Goal: Task Accomplishment & Management: Manage account settings

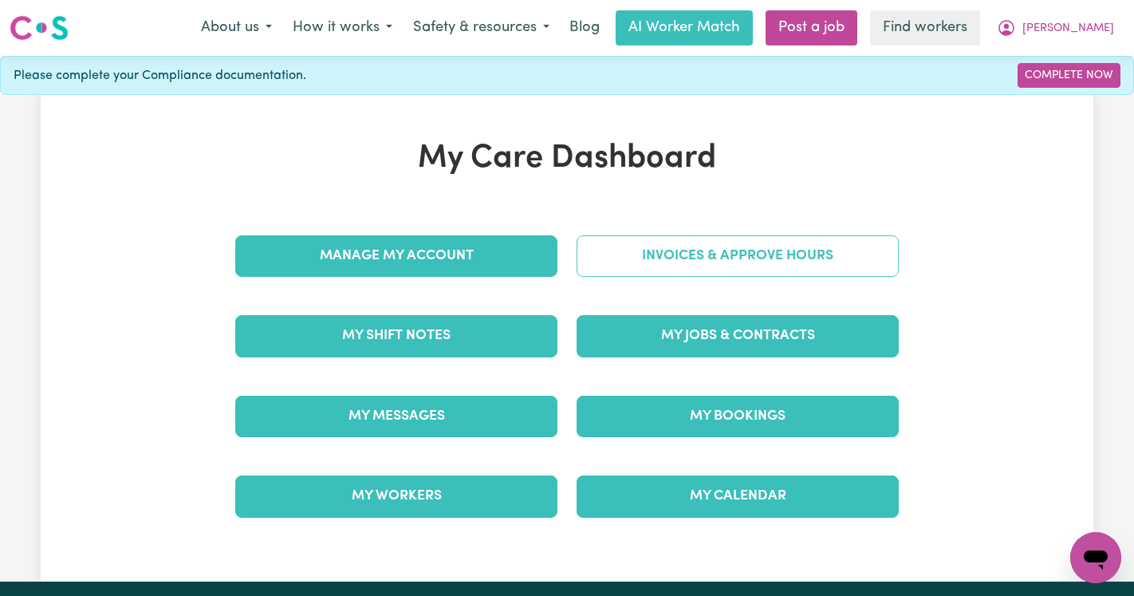
click at [770, 258] on link "Invoices & Approve Hours" at bounding box center [738, 255] width 322 height 41
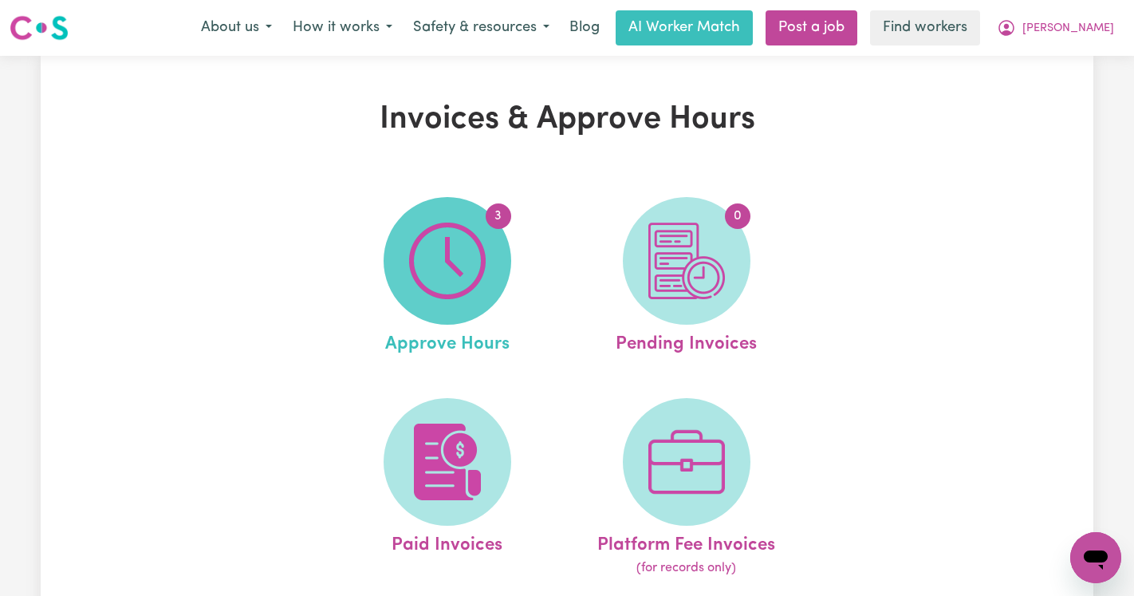
click at [444, 271] on img at bounding box center [447, 261] width 77 height 77
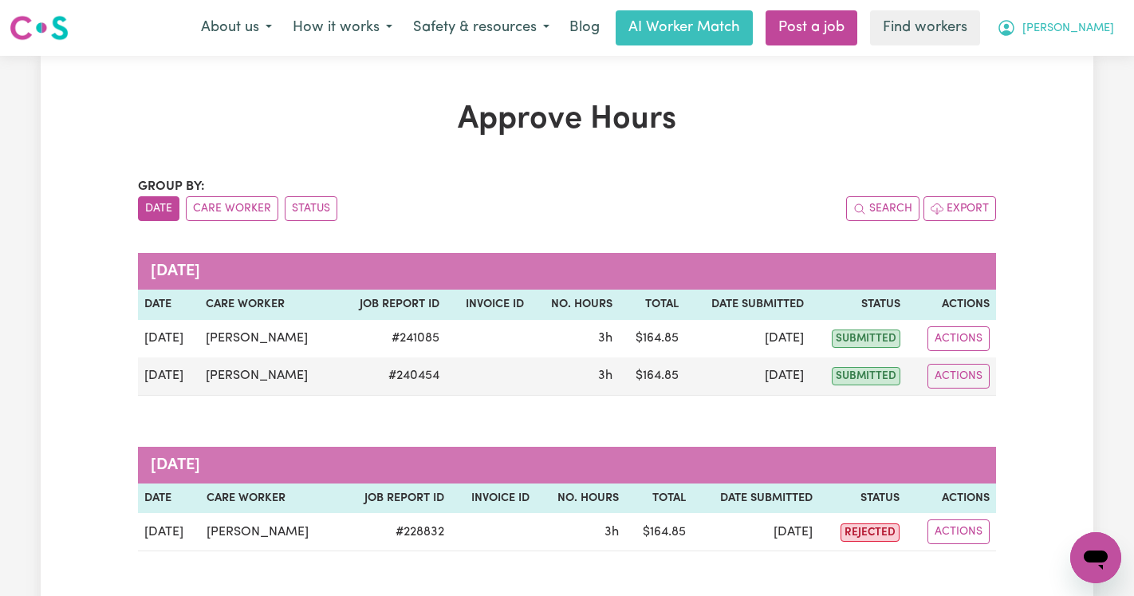
click at [1084, 30] on span "[PERSON_NAME]" at bounding box center [1068, 29] width 92 height 18
click at [1069, 85] on link "Logout" at bounding box center [1061, 92] width 126 height 30
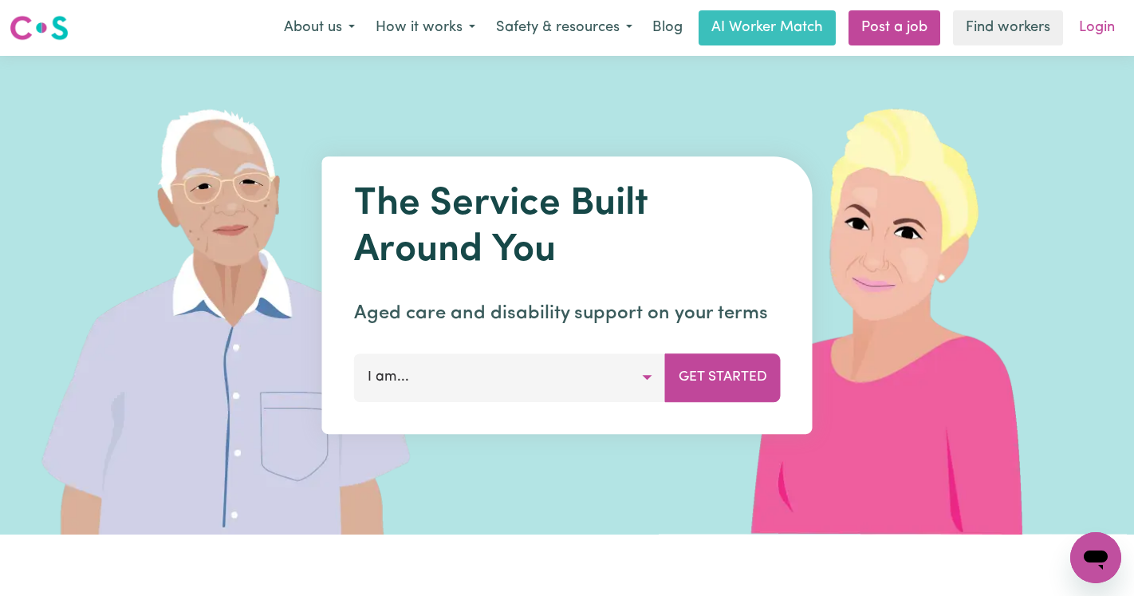
click at [1112, 32] on link "Login" at bounding box center [1096, 27] width 55 height 35
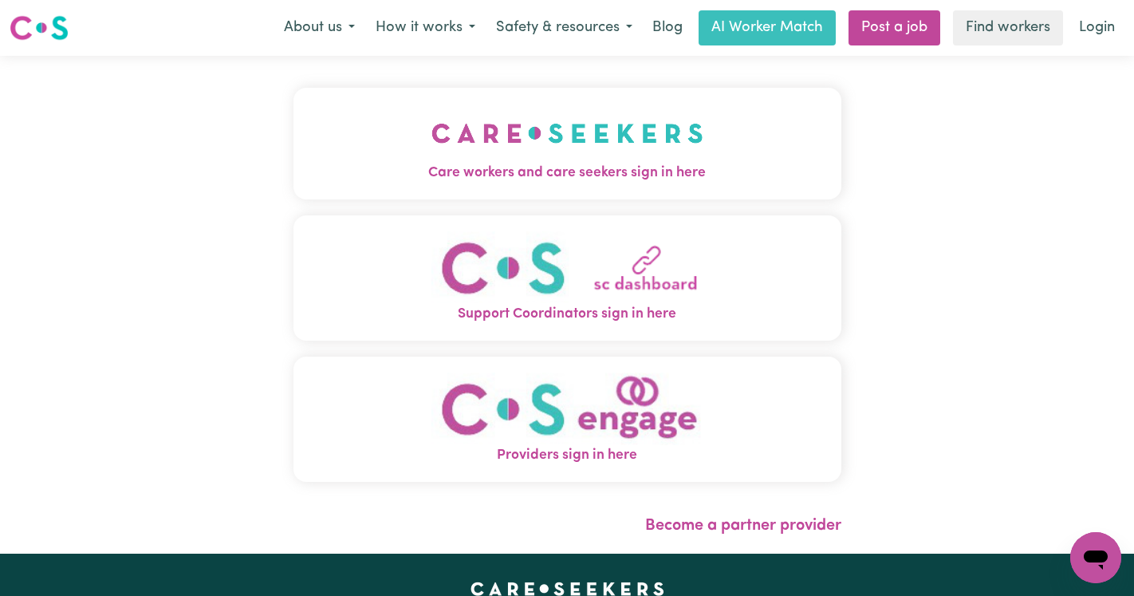
click at [533, 157] on img "Care workers and care seekers sign in here" at bounding box center [567, 133] width 272 height 59
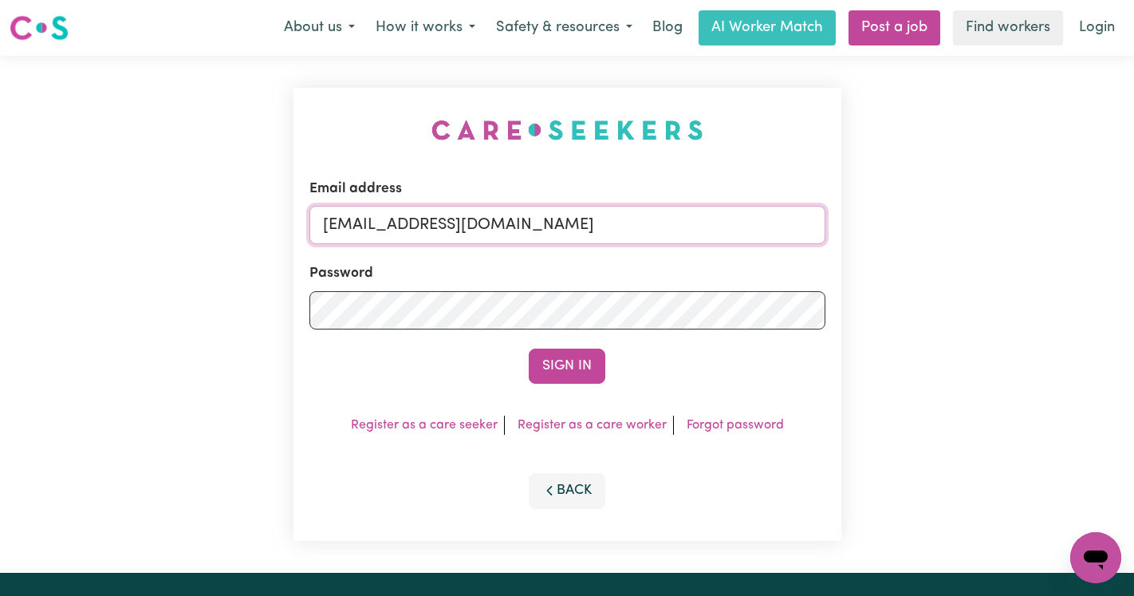
drag, startPoint x: 790, startPoint y: 221, endPoint x: 407, endPoint y: 225, distance: 383.6
click at [407, 225] on input "[EMAIL_ADDRESS][DOMAIN_NAME]" at bounding box center [567, 225] width 516 height 38
paste input "PerrySermonCF"
type input "[EMAIL_ADDRESS][DOMAIN_NAME]"
click at [529, 349] on button "Sign In" at bounding box center [567, 366] width 77 height 35
